Goal: Information Seeking & Learning: Learn about a topic

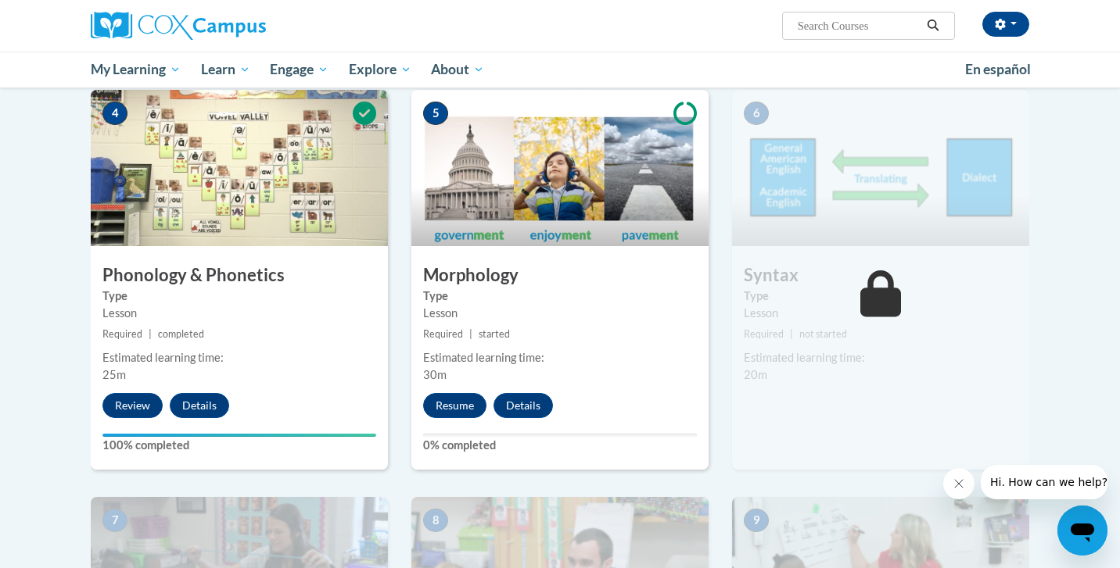
scroll to position [776, 0]
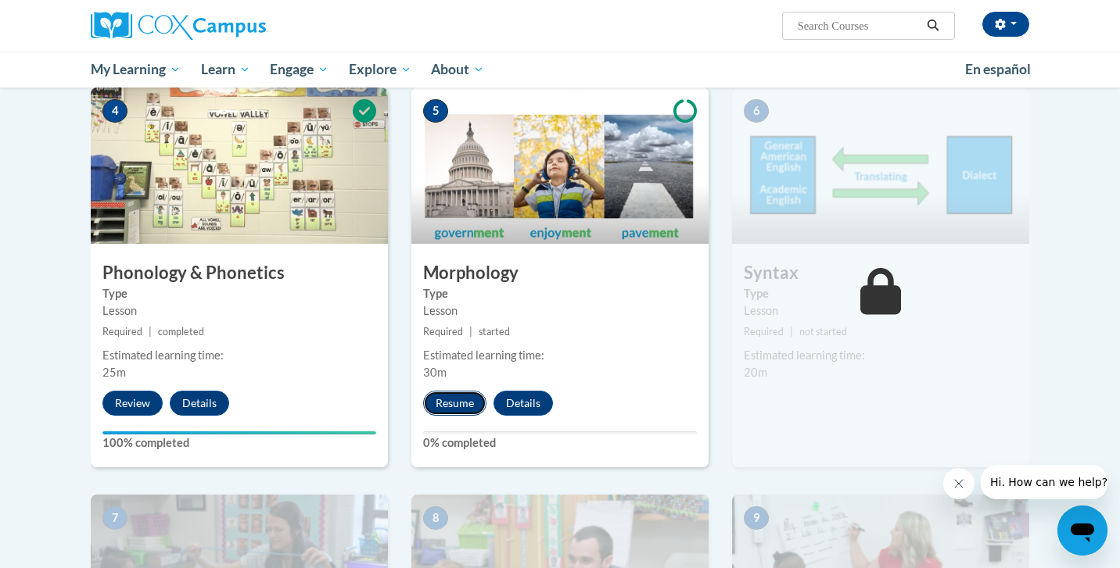
click at [459, 401] on button "Resume" at bounding box center [454, 403] width 63 height 25
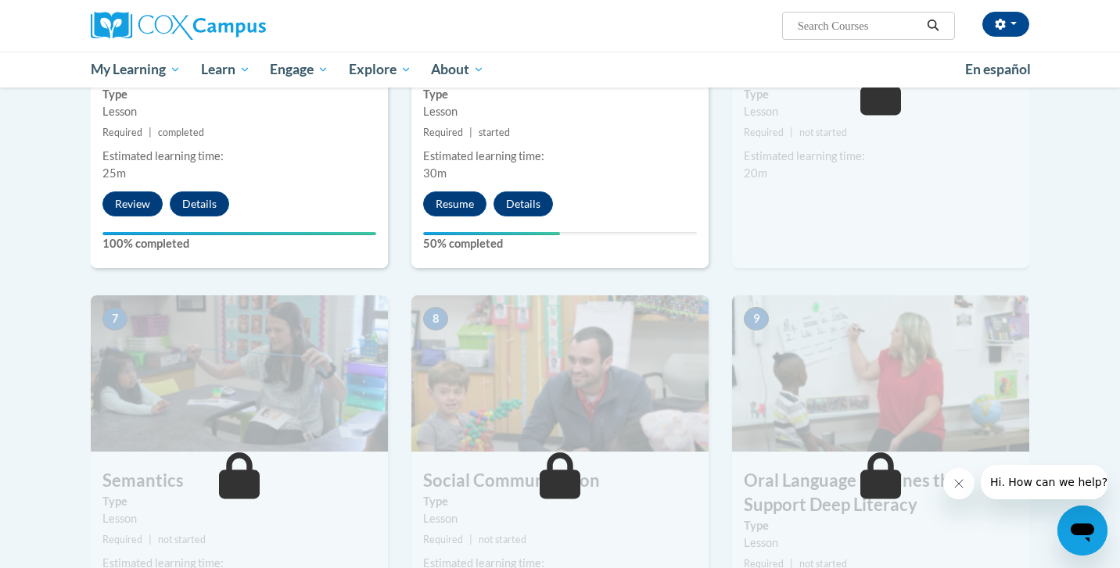
scroll to position [967, 0]
